Goal: Task Accomplishment & Management: Manage account settings

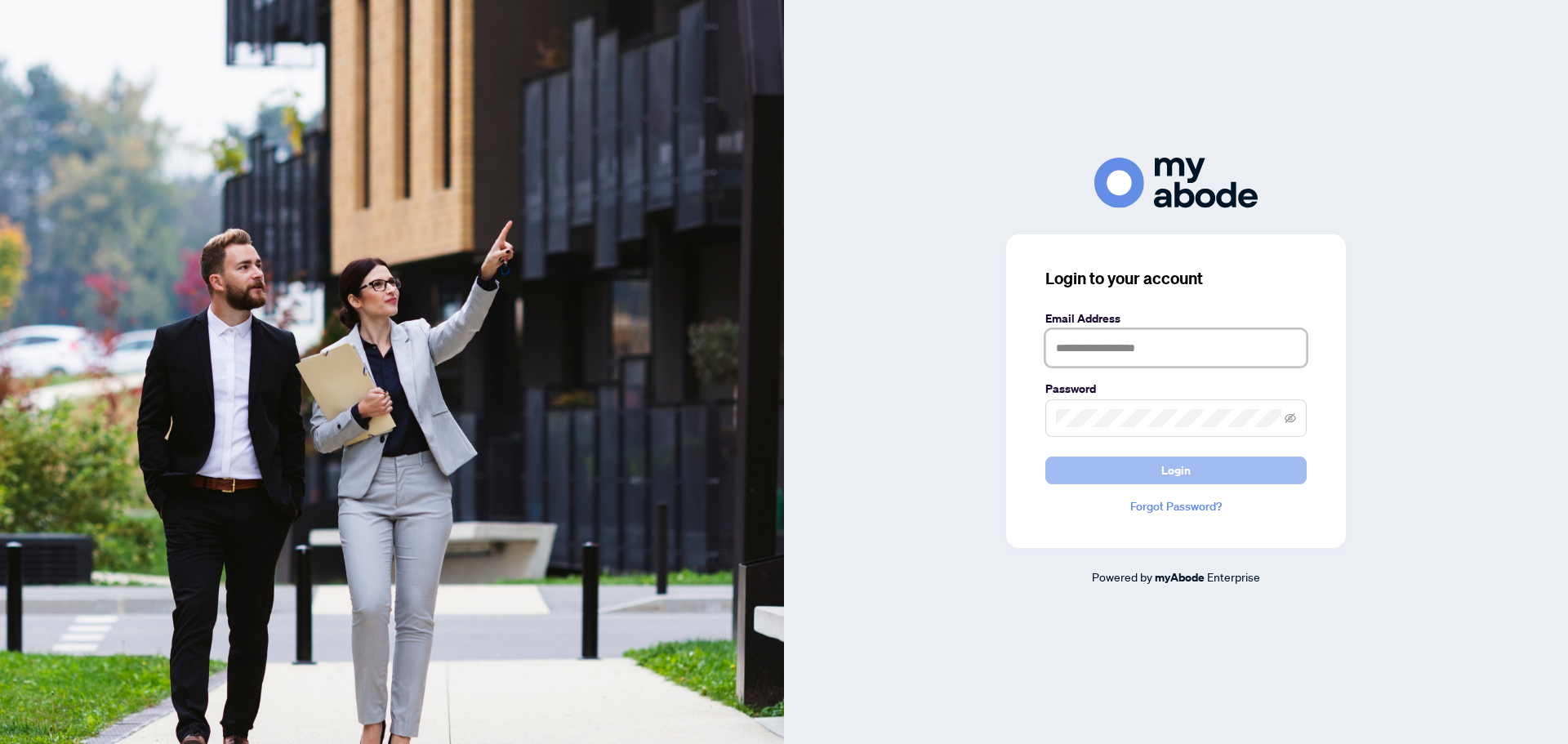
type input "**********"
click at [1174, 467] on span "Login" at bounding box center [1175, 470] width 29 height 26
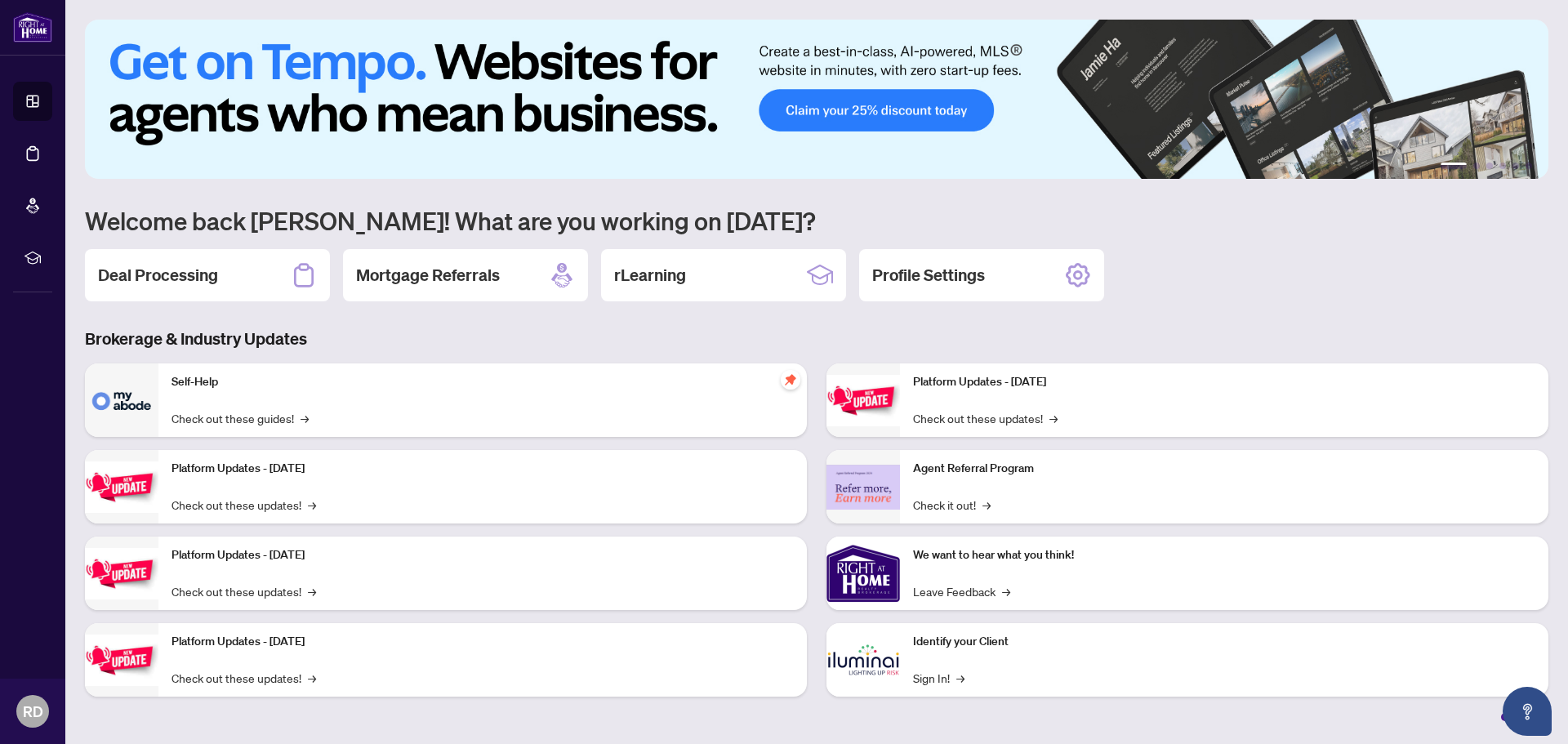
click at [229, 248] on div "1 2 3 4 5 6 Welcome back Roisin! What are you working on today? Deal Processing…" at bounding box center [815, 370] width 1463 height 702
click at [220, 283] on div "Deal Processing" at bounding box center [207, 275] width 245 height 53
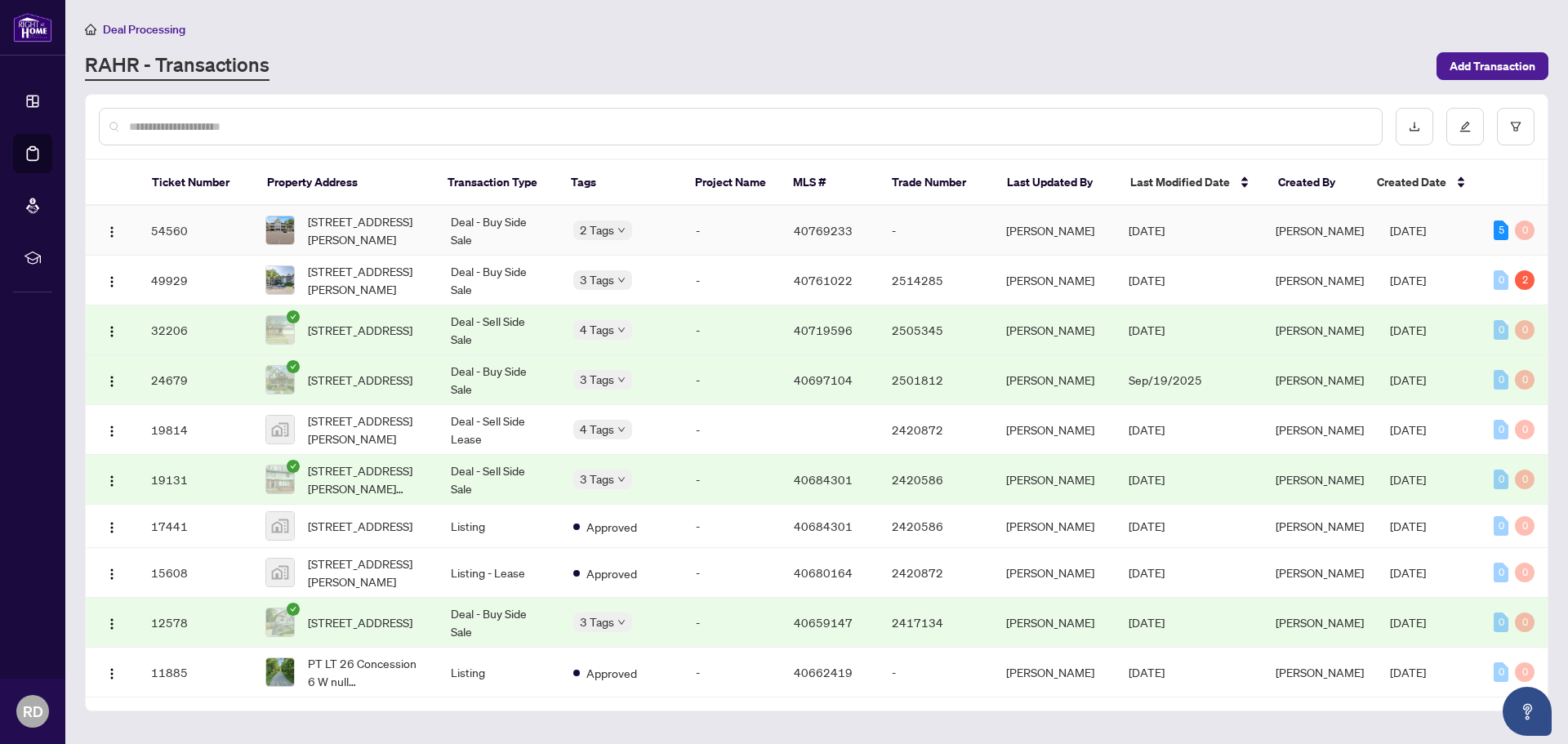
click at [217, 243] on td "54560" at bounding box center [195, 230] width 114 height 50
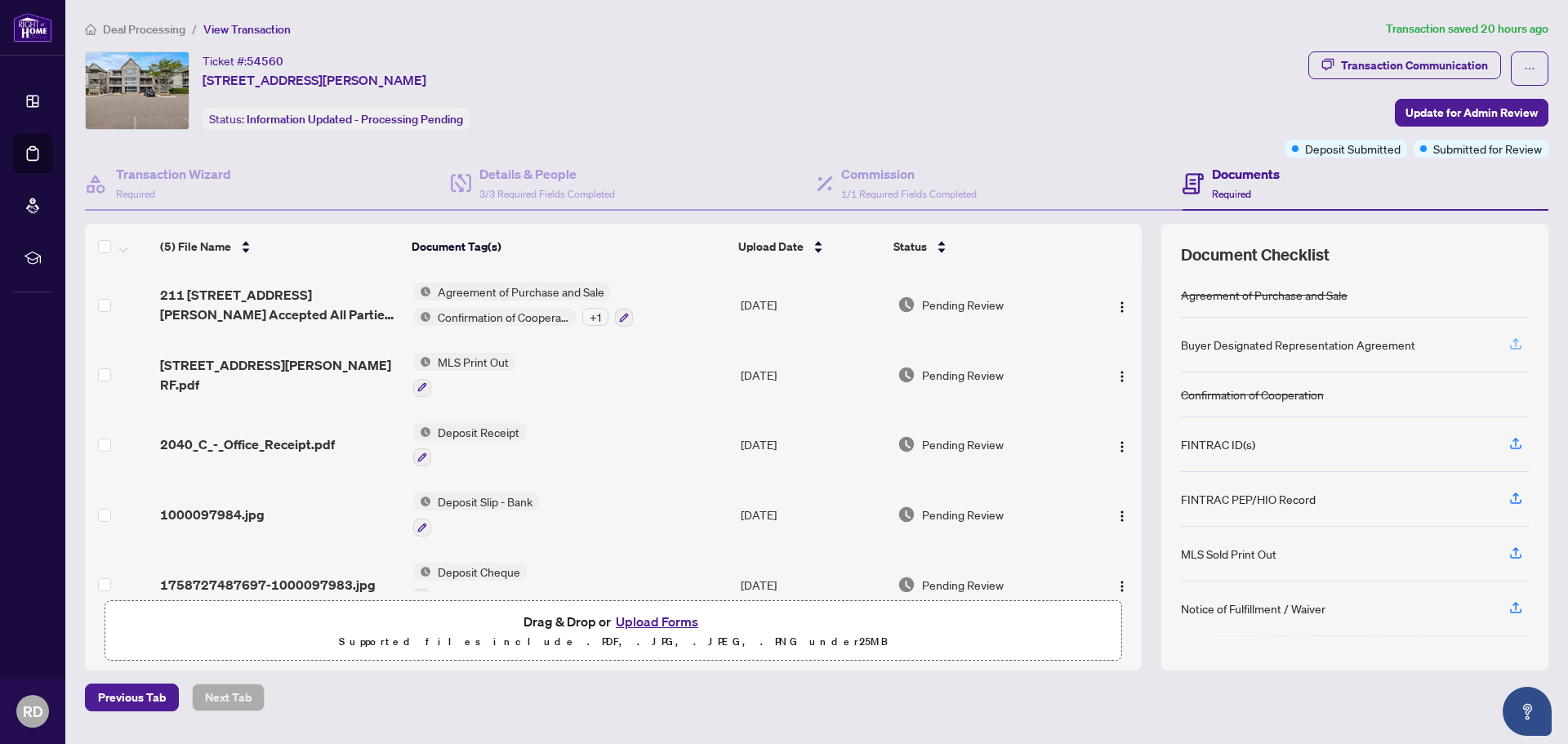
click at [1516, 348] on icon "button" at bounding box center [1514, 346] width 11 height 4
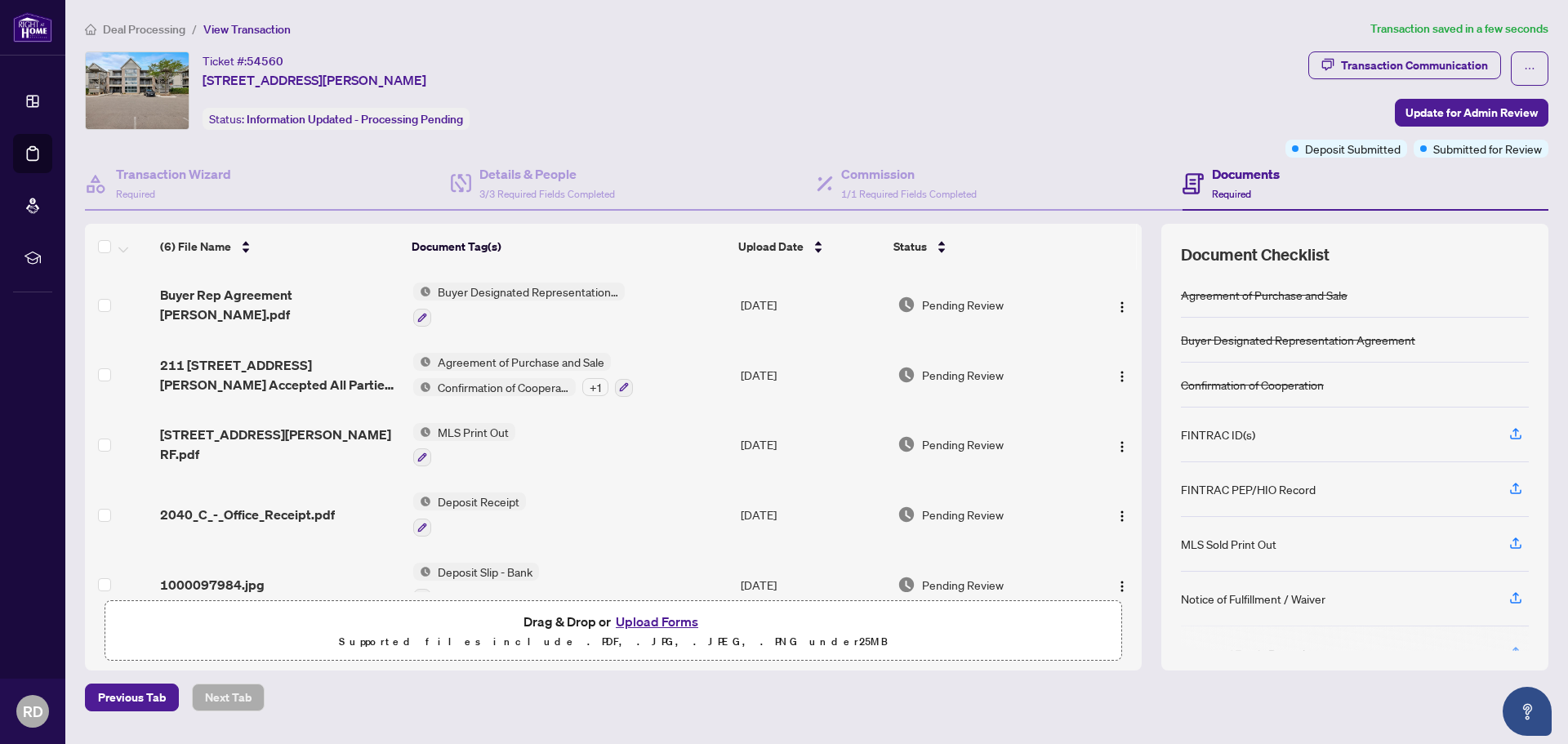
scroll to position [91, 0]
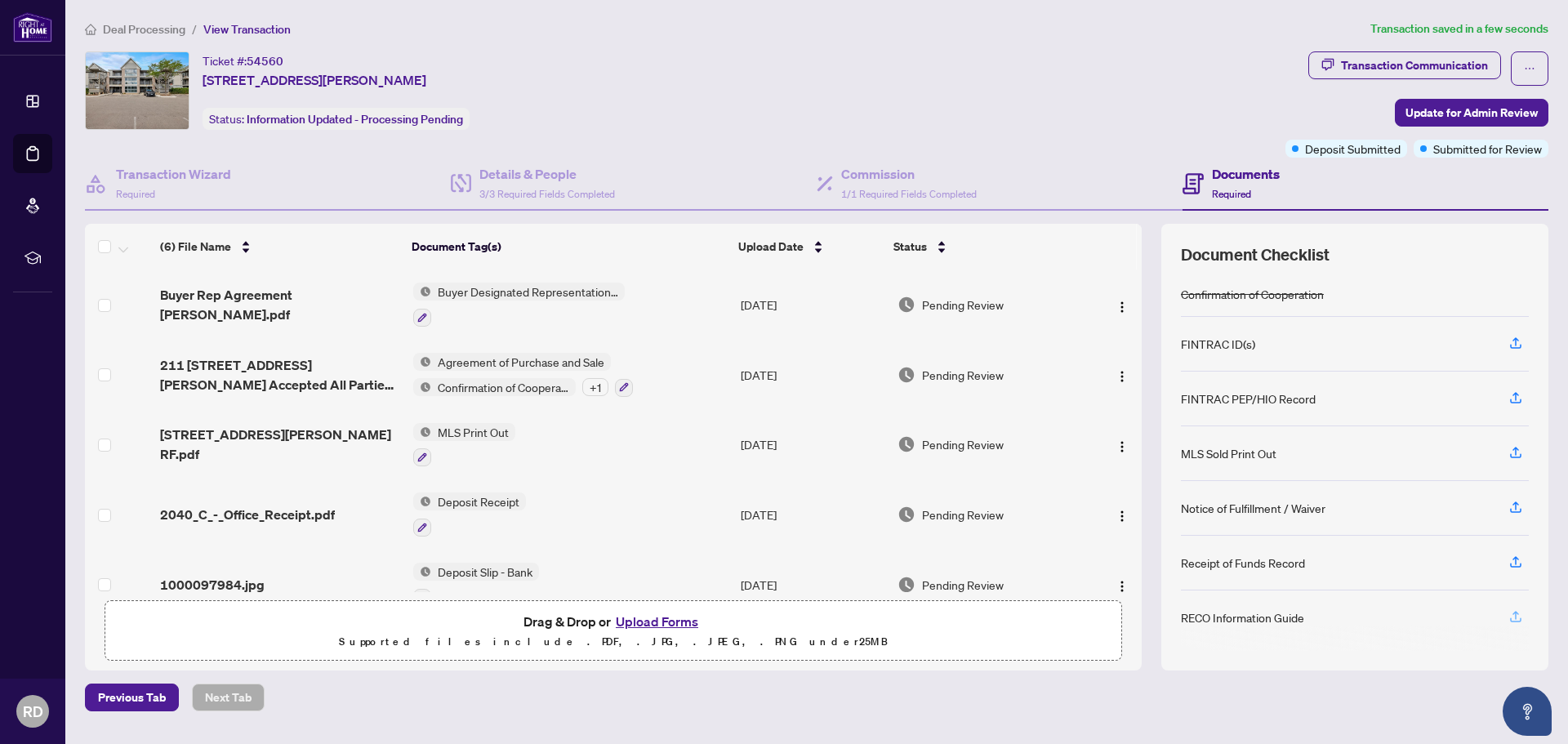
click at [1514, 616] on icon "button" at bounding box center [1514, 616] width 15 height 15
click at [1118, 305] on img "button" at bounding box center [1121, 306] width 13 height 13
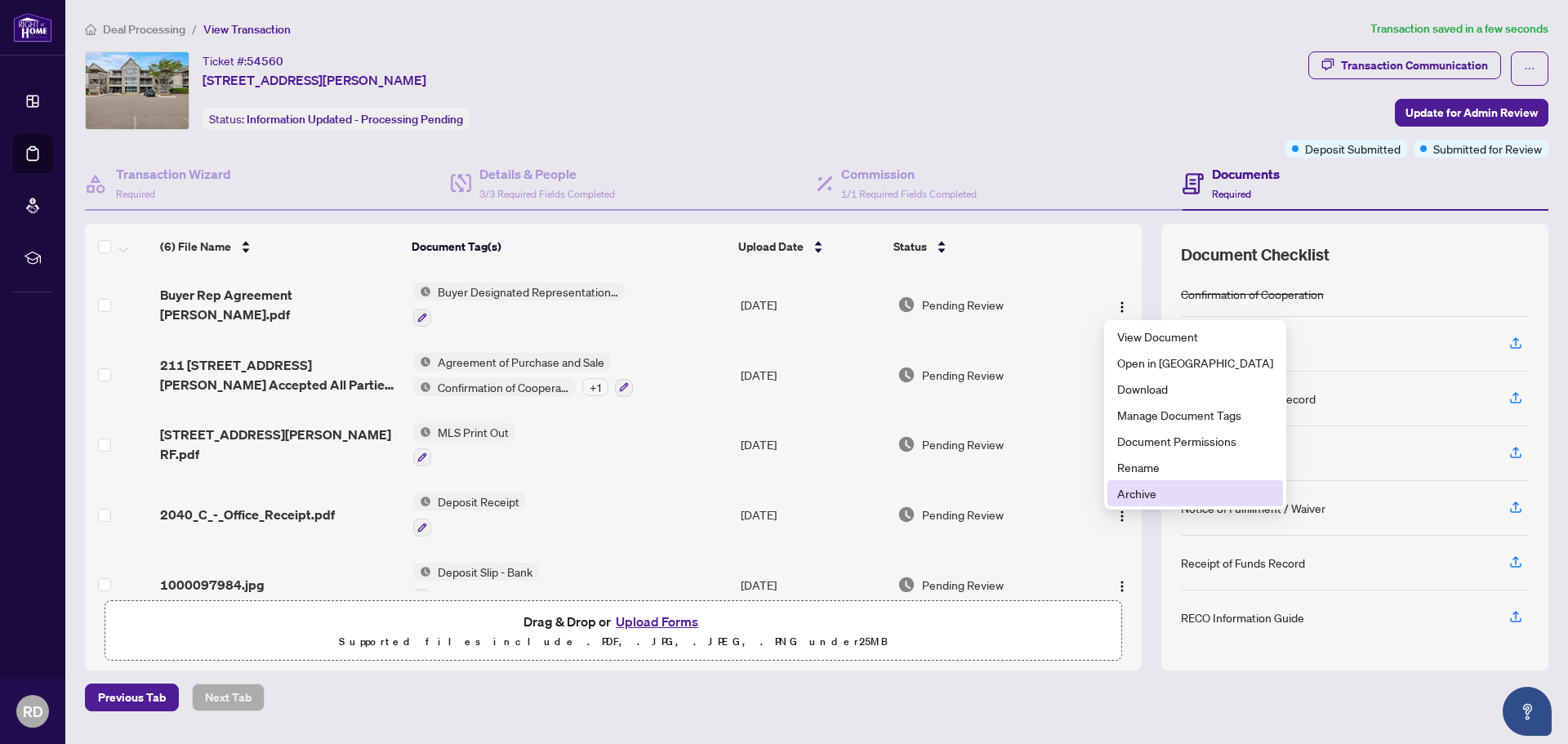
click at [1137, 492] on span "Archive" at bounding box center [1194, 493] width 156 height 18
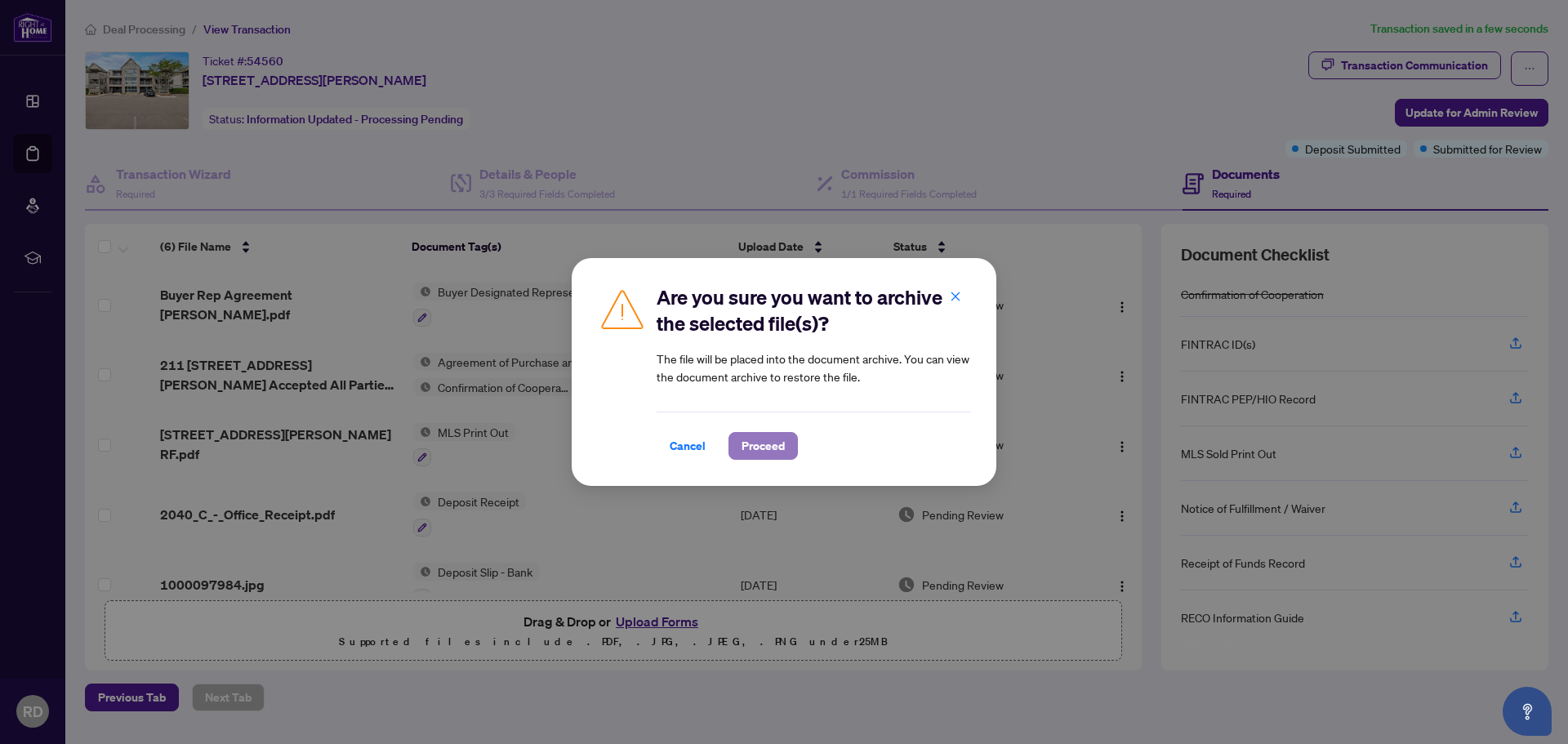
click at [750, 447] on span "Proceed" at bounding box center [763, 445] width 43 height 26
